Goal: Task Accomplishment & Management: Manage account settings

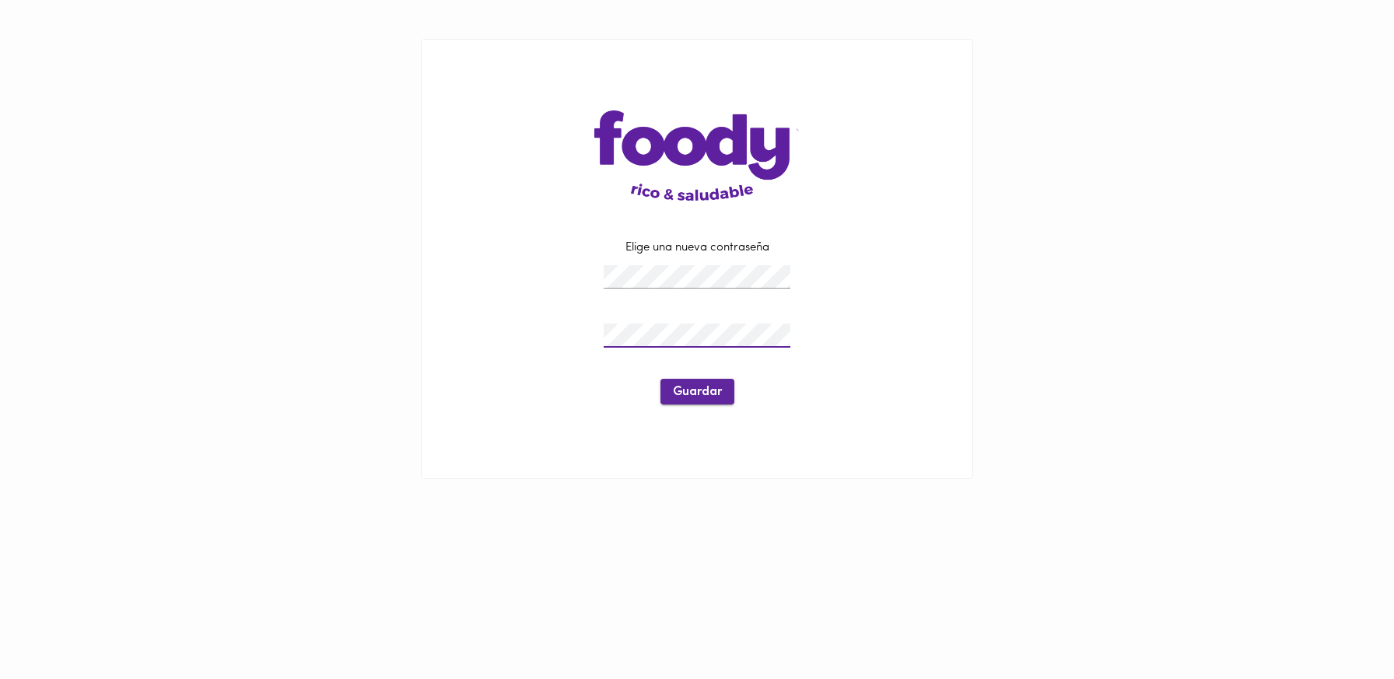
click at [704, 395] on span "Guardar" at bounding box center [697, 392] width 49 height 15
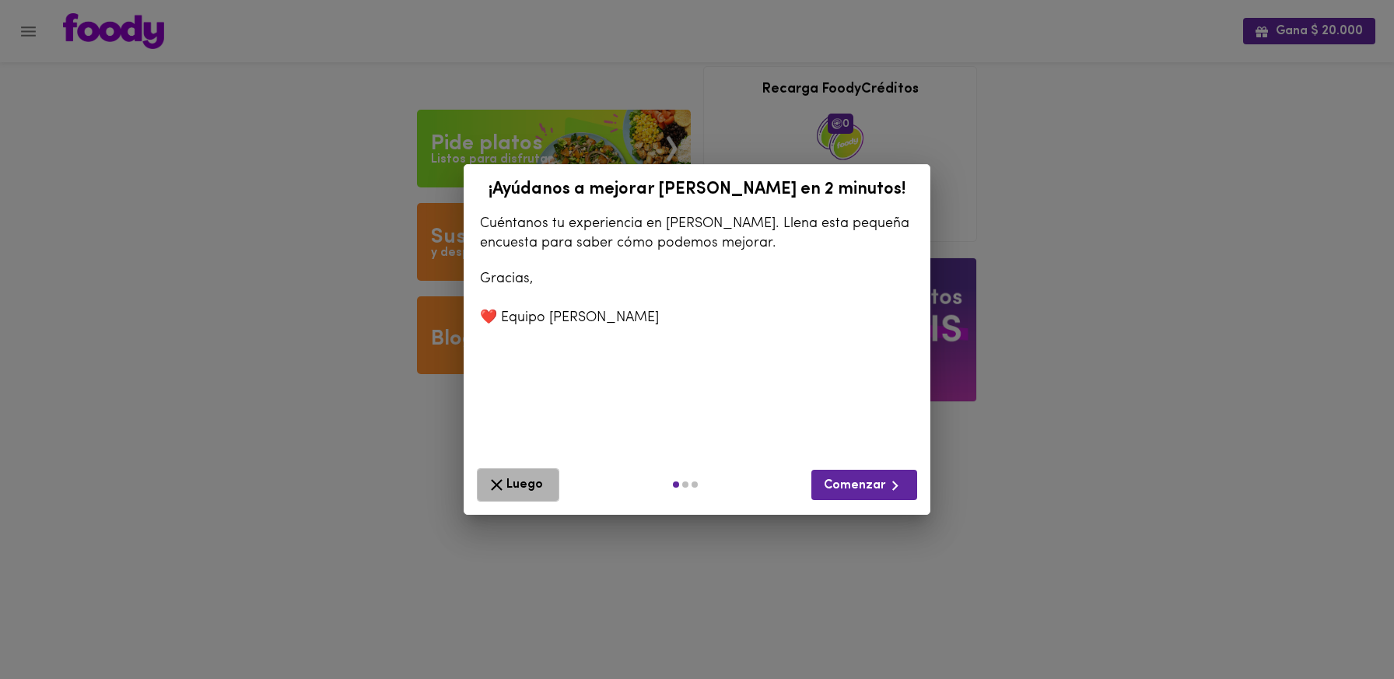
click at [522, 477] on span "Luego" at bounding box center [518, 484] width 62 height 19
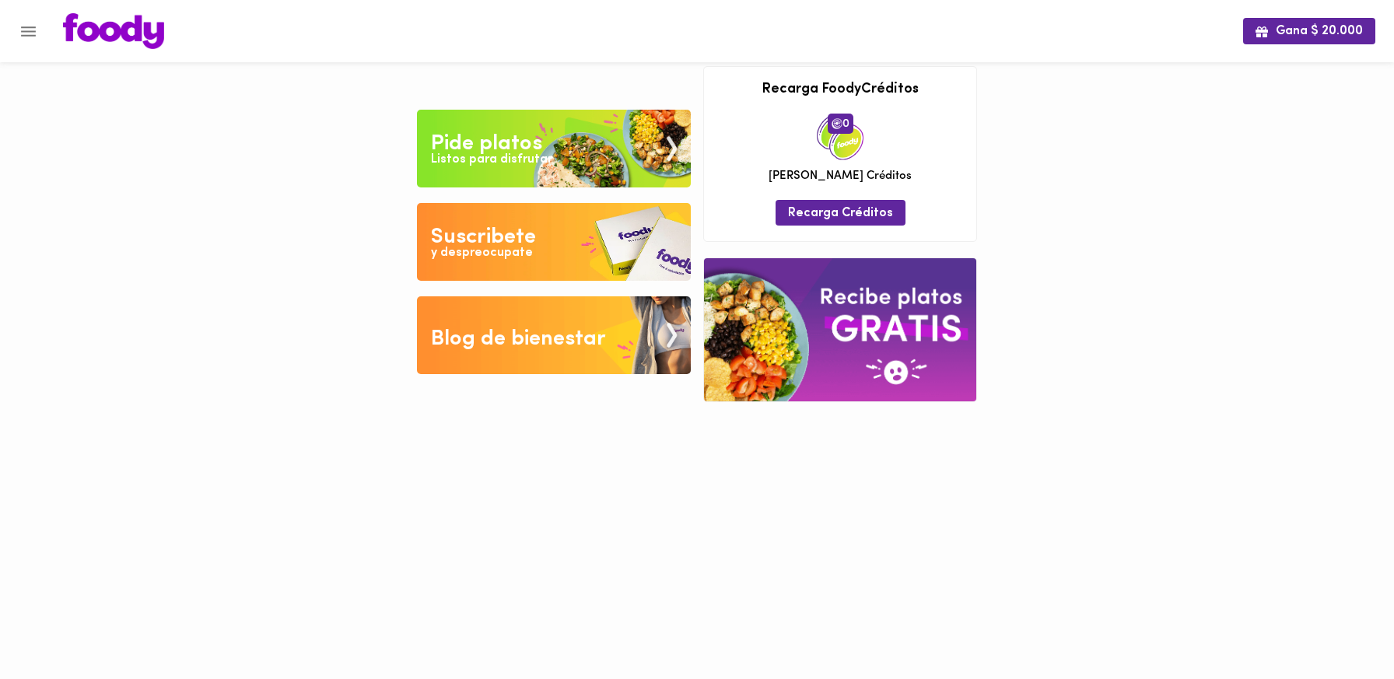
click at [555, 216] on img at bounding box center [554, 242] width 274 height 78
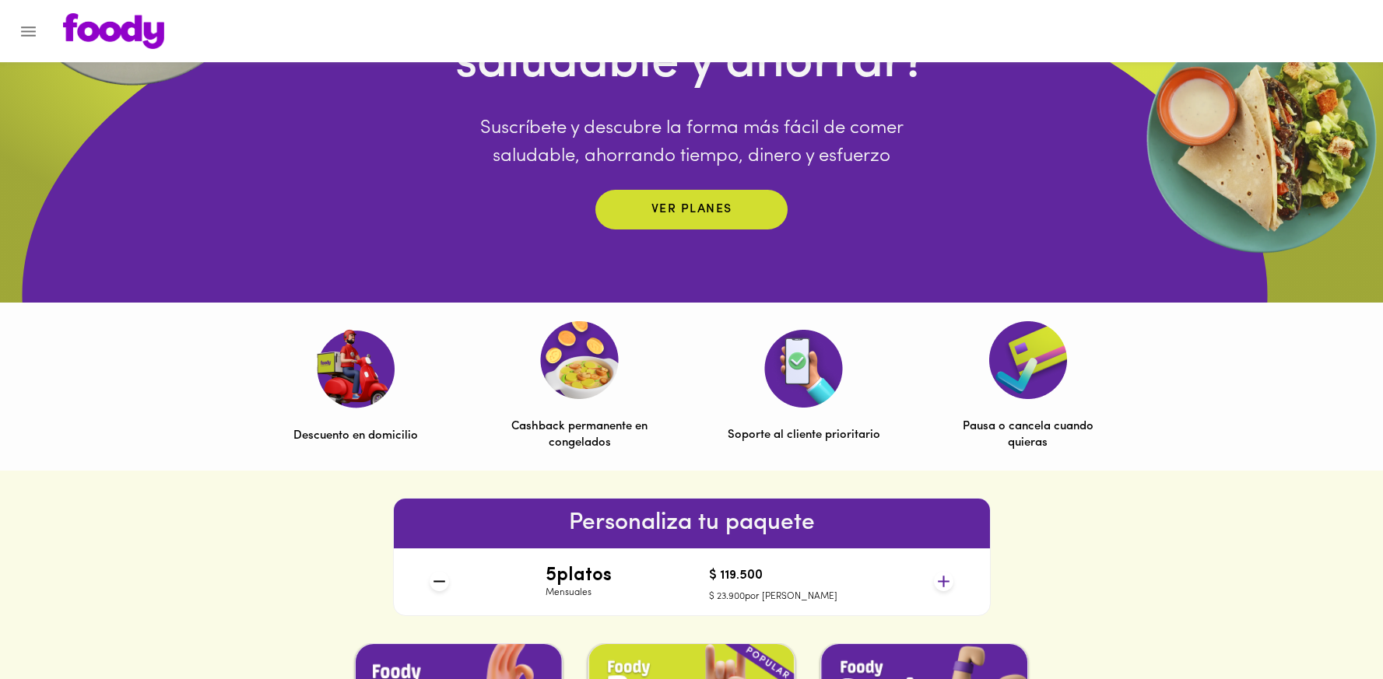
scroll to position [244, 0]
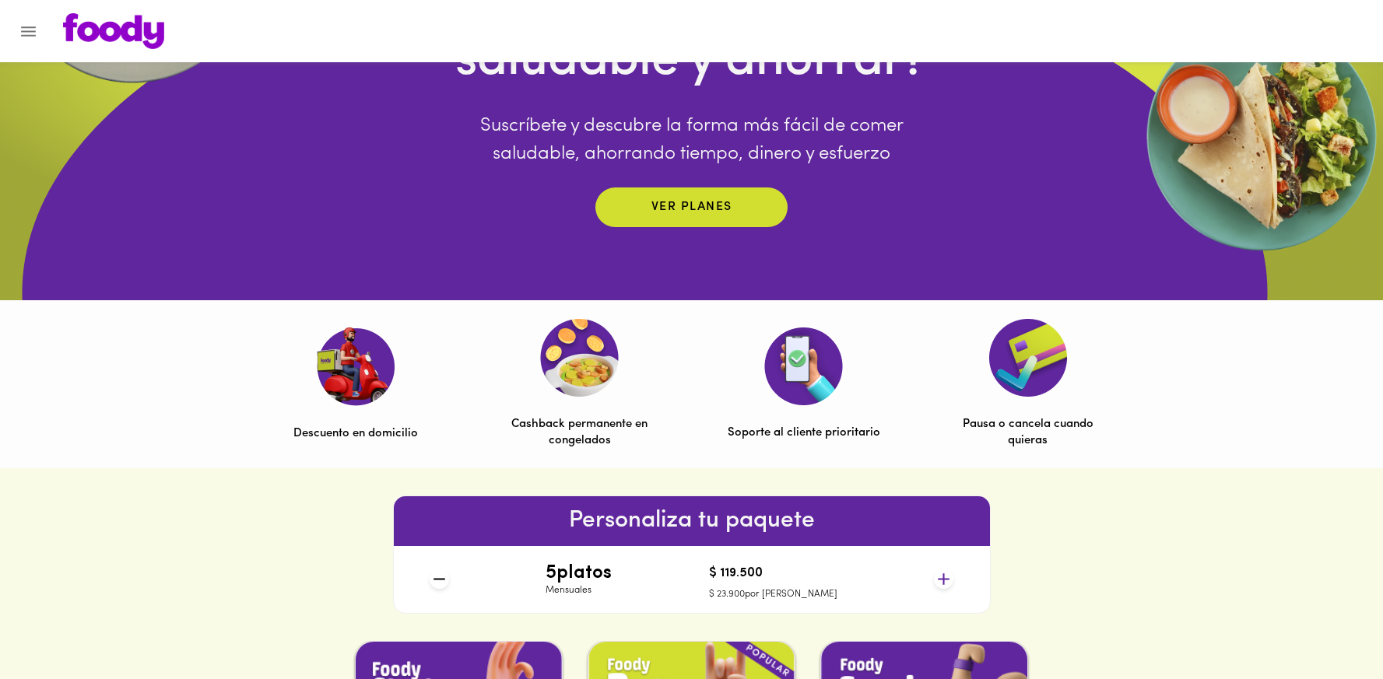
click at [150, 40] on img at bounding box center [113, 31] width 101 height 36
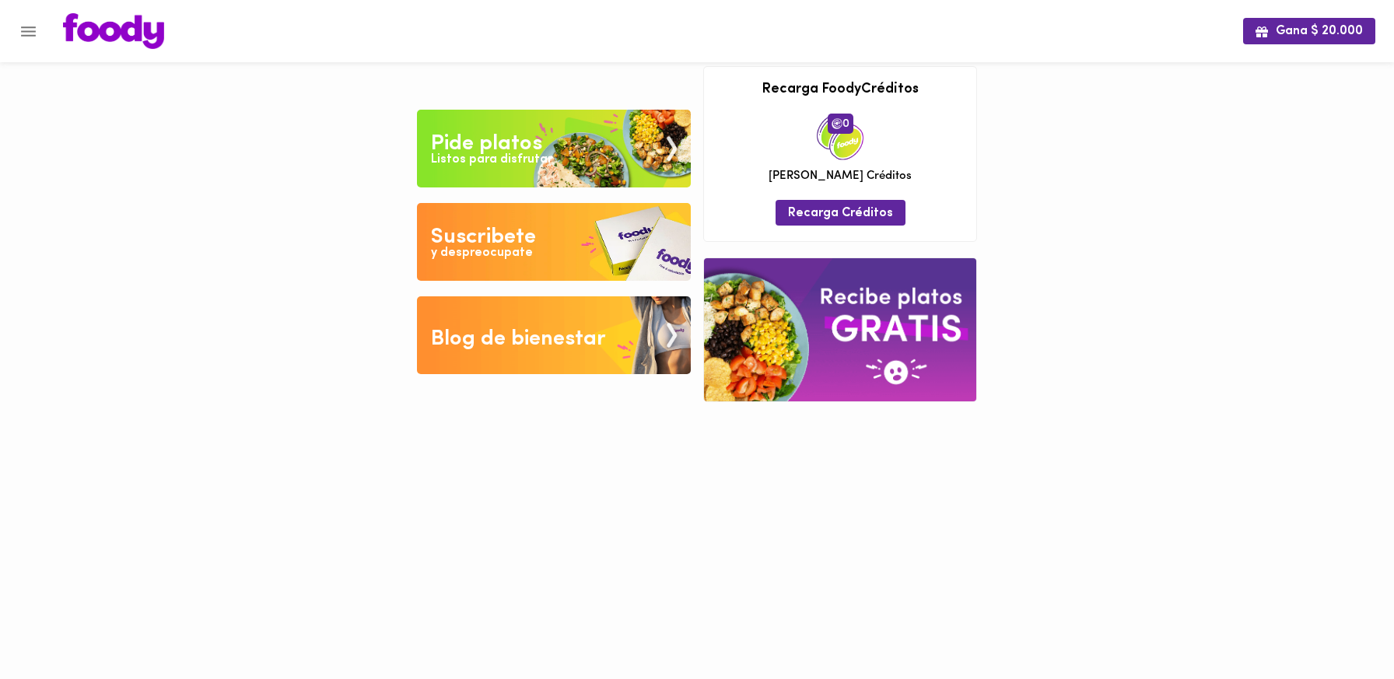
click at [458, 138] on div "Pide platos" at bounding box center [486, 143] width 111 height 31
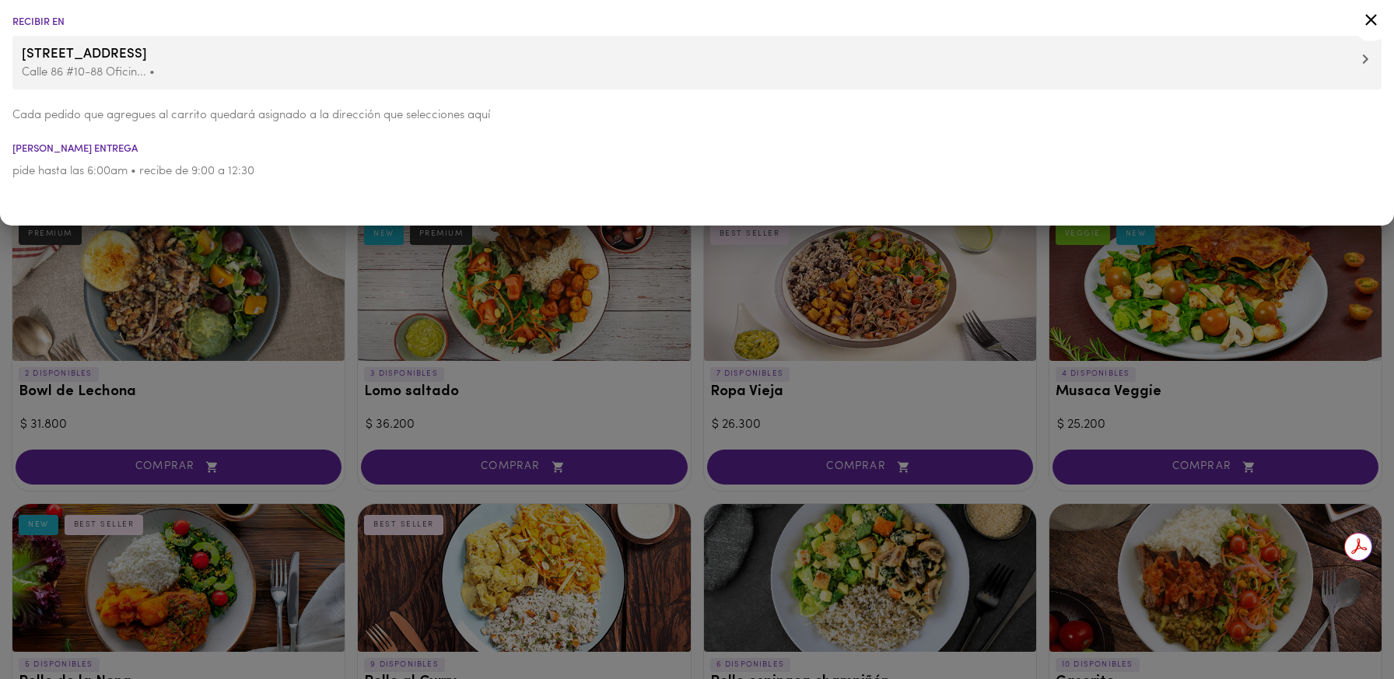
click at [1375, 21] on icon at bounding box center [1371, 19] width 19 height 19
